Goal: Task Accomplishment & Management: Use online tool/utility

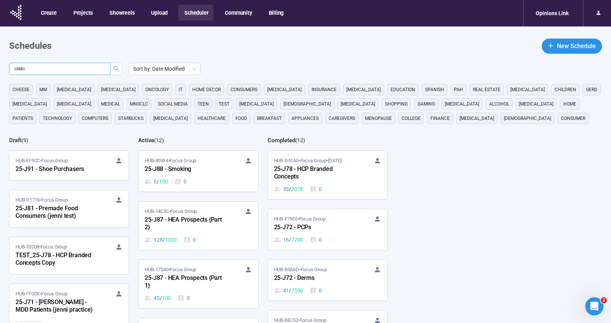
click at [91, 70] on input "text" at bounding box center [57, 69] width 86 height 8
type input "******"
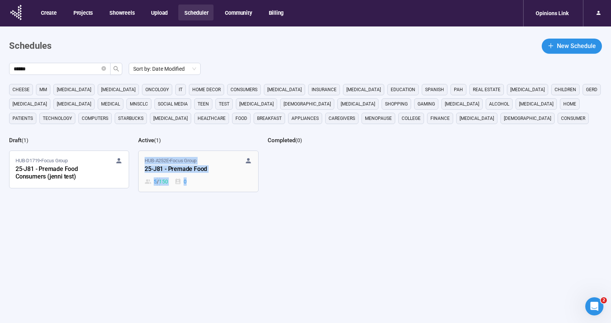
click at [221, 179] on div "5 / 150 0" at bounding box center [198, 182] width 107 height 8
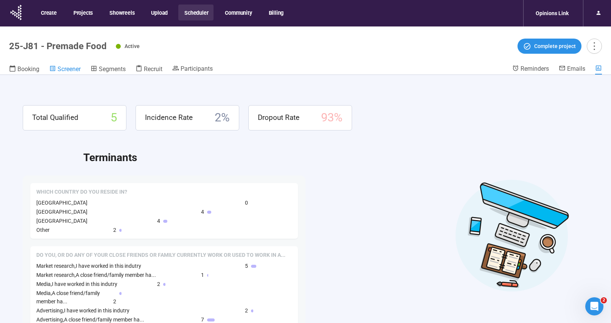
click at [72, 69] on span "Screener" at bounding box center [69, 69] width 23 height 7
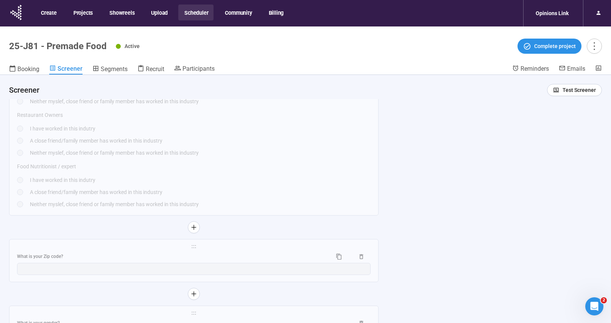
scroll to position [2338, 0]
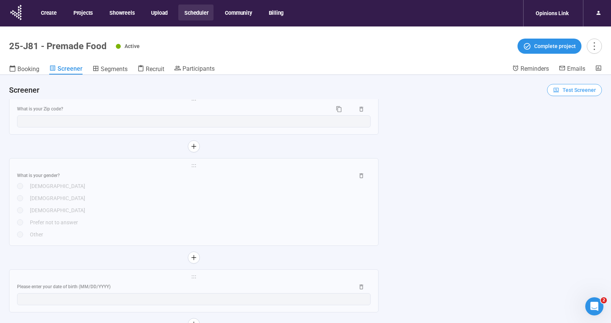
click at [566, 89] on span "Test Screener" at bounding box center [579, 90] width 33 height 8
click at [564, 132] on link "Test screener" at bounding box center [564, 130] width 31 height 6
click at [191, 64] on header "25-J81 - Premade Food Active Complete project Booking Screener Segments Recruit…" at bounding box center [305, 51] width 611 height 48
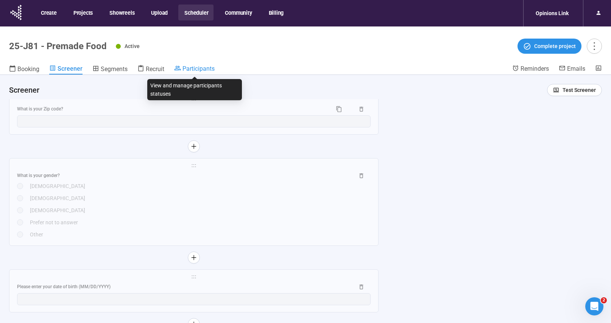
click at [194, 66] on span "Participants" at bounding box center [199, 68] width 32 height 7
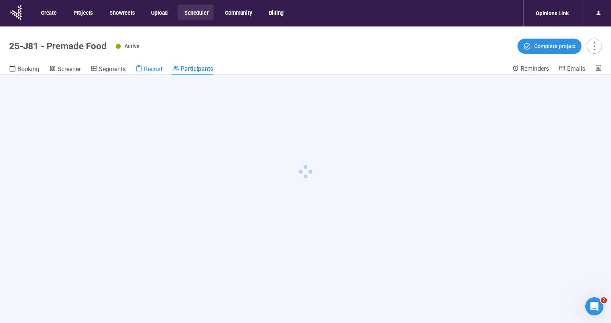
click at [148, 71] on span "Recruit" at bounding box center [153, 69] width 19 height 7
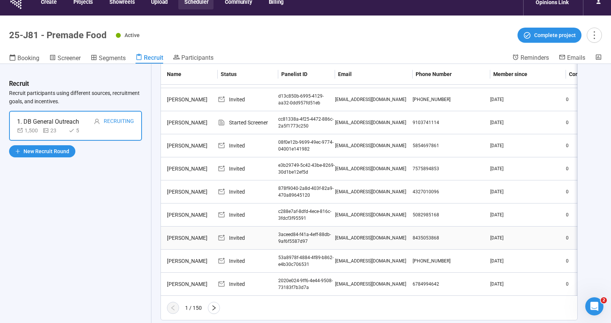
scroll to position [27, 0]
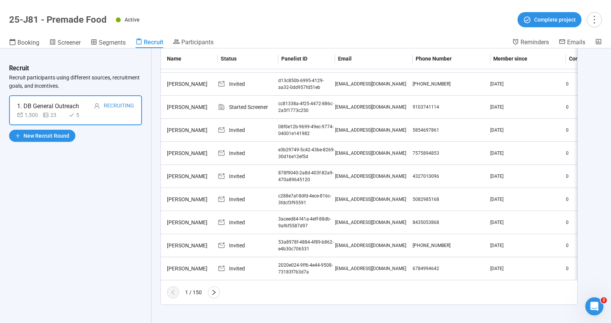
click at [242, 59] on th "Status" at bounding box center [248, 58] width 61 height 21
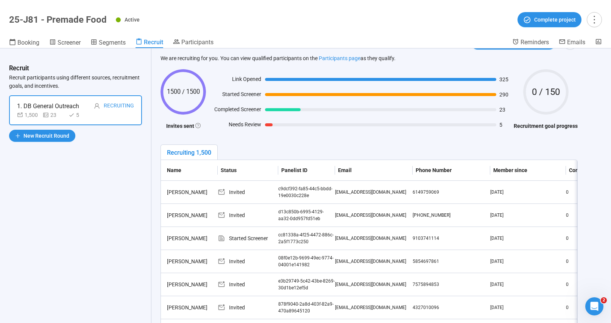
scroll to position [25, 0]
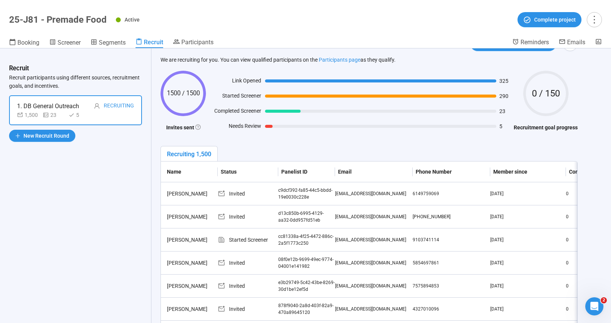
click at [230, 174] on th "Status" at bounding box center [248, 172] width 61 height 21
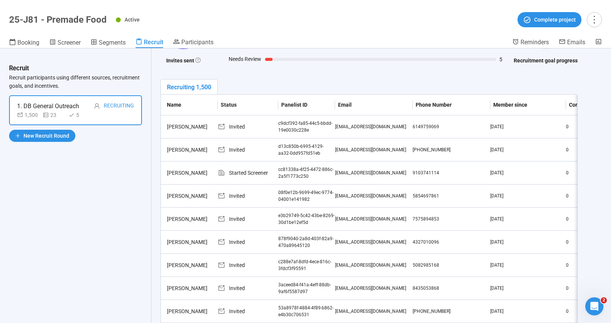
scroll to position [164, 0]
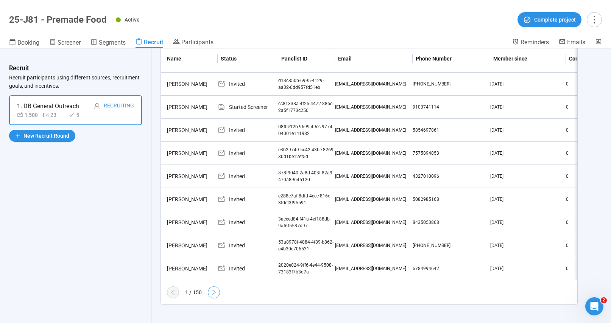
click at [214, 297] on button "button" at bounding box center [214, 293] width 12 height 12
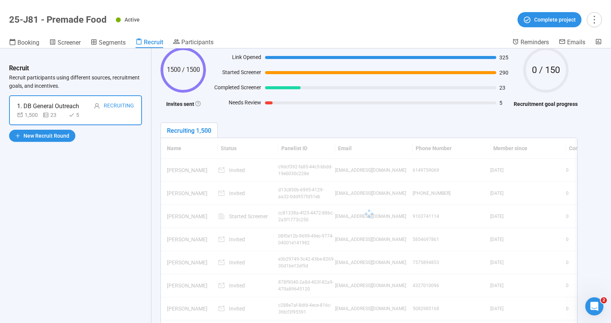
scroll to position [27, 0]
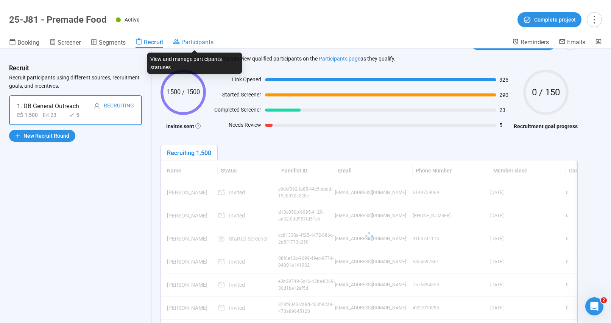
click at [204, 39] on span "Participants" at bounding box center [197, 42] width 32 height 7
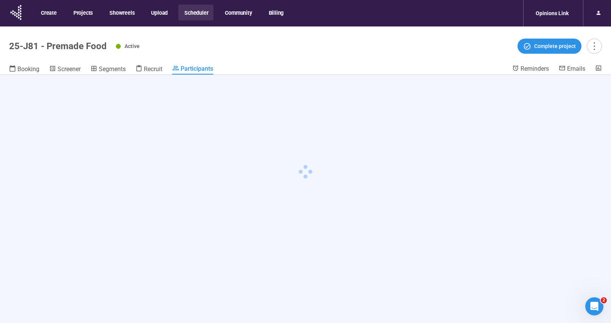
click at [194, 15] on button "Scheduler" at bounding box center [195, 13] width 35 height 16
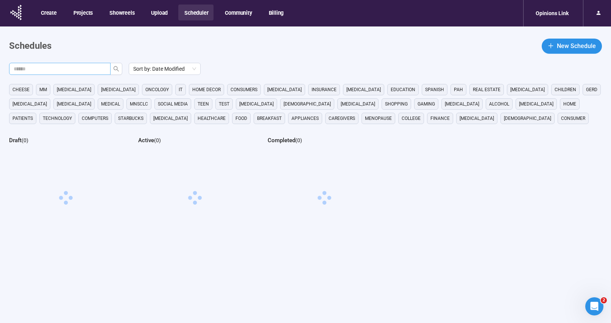
click at [70, 68] on input "text" at bounding box center [57, 69] width 86 height 8
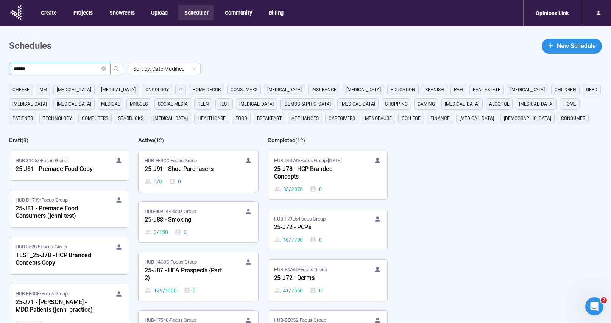
type input "******"
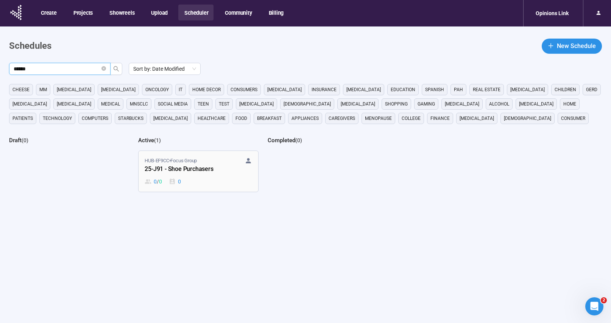
click at [229, 181] on div "0 / 0 0" at bounding box center [198, 182] width 107 height 8
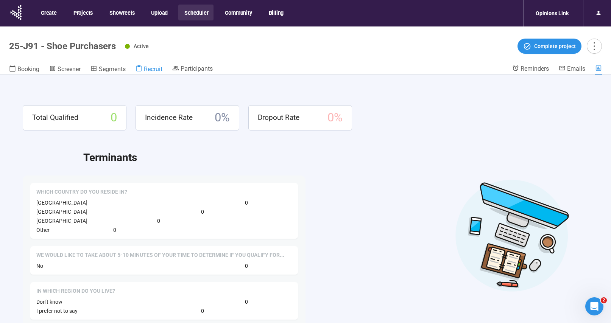
click at [160, 69] on span "Recruit" at bounding box center [153, 69] width 19 height 7
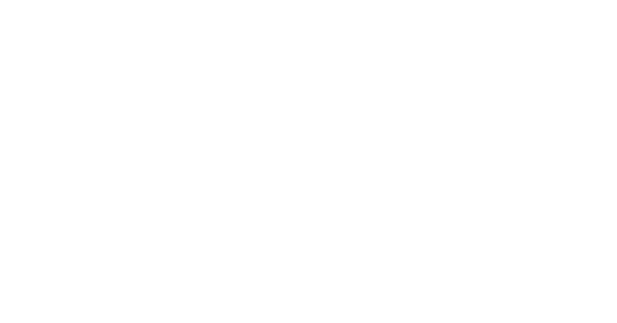
click at [181, 0] on html at bounding box center [308, 0] width 617 height 0
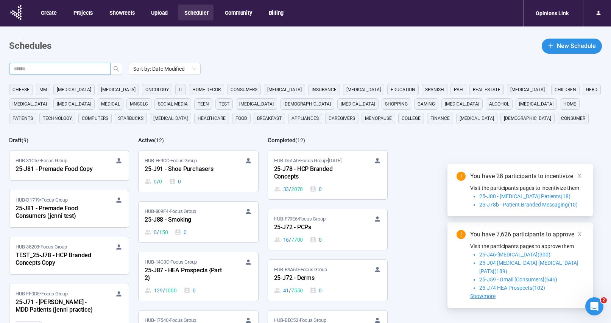
click at [93, 69] on input "text" at bounding box center [57, 69] width 86 height 8
type input "******"
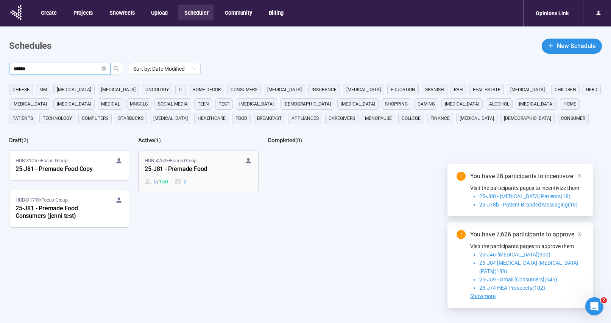
click at [222, 181] on div "5 / 150 0" at bounding box center [198, 182] width 107 height 8
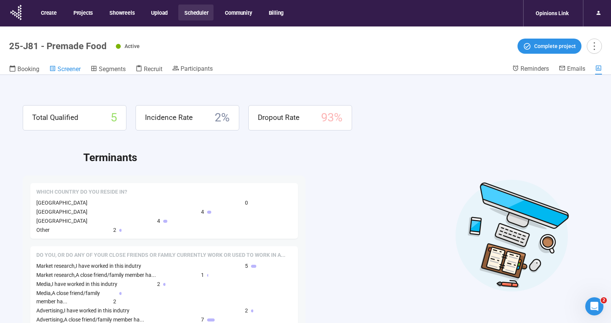
click at [70, 73] on link "Screener" at bounding box center [64, 70] width 31 height 10
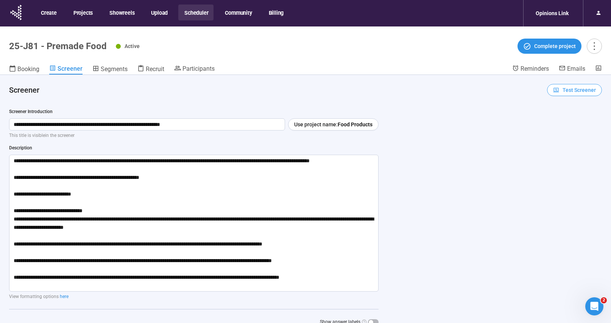
click at [563, 93] on span "Test Screener" at bounding box center [579, 90] width 33 height 8
click at [574, 117] on span "Copy test link" at bounding box center [570, 117] width 42 height 8
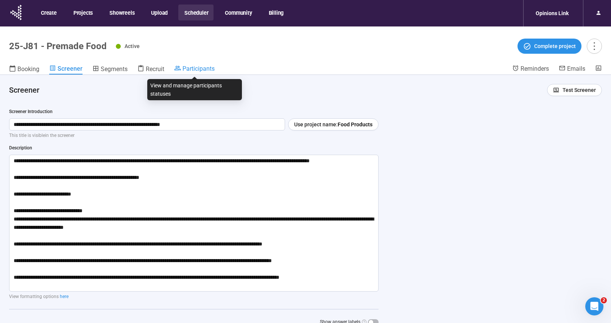
click at [190, 68] on span "Participants" at bounding box center [199, 68] width 32 height 7
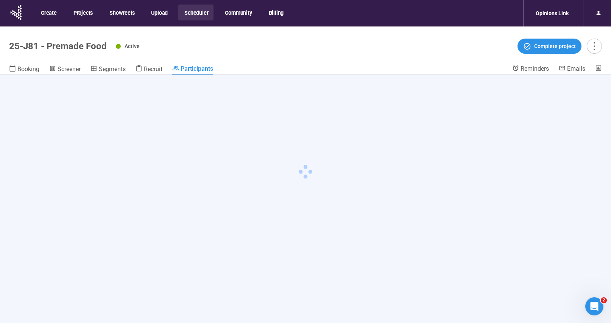
click at [199, 12] on button "Scheduler" at bounding box center [195, 13] width 35 height 16
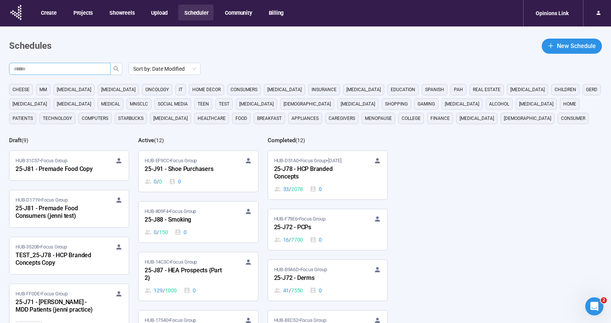
click at [69, 72] on input "text" at bounding box center [57, 69] width 86 height 8
paste input "******"
type input "******"
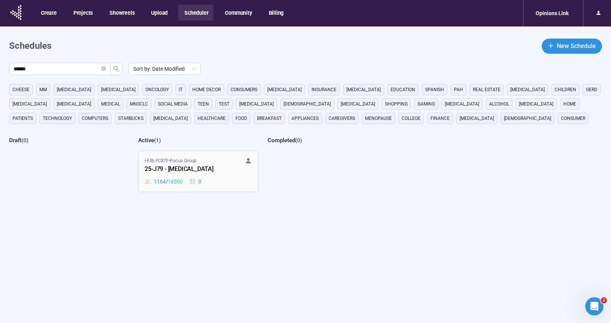
click at [211, 159] on div "HUB-FC87F • Focus Group" at bounding box center [198, 161] width 107 height 8
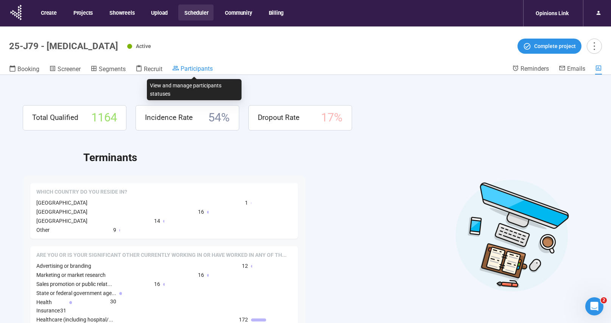
click at [184, 69] on span "Participants" at bounding box center [197, 68] width 32 height 7
